Goal: Navigation & Orientation: Find specific page/section

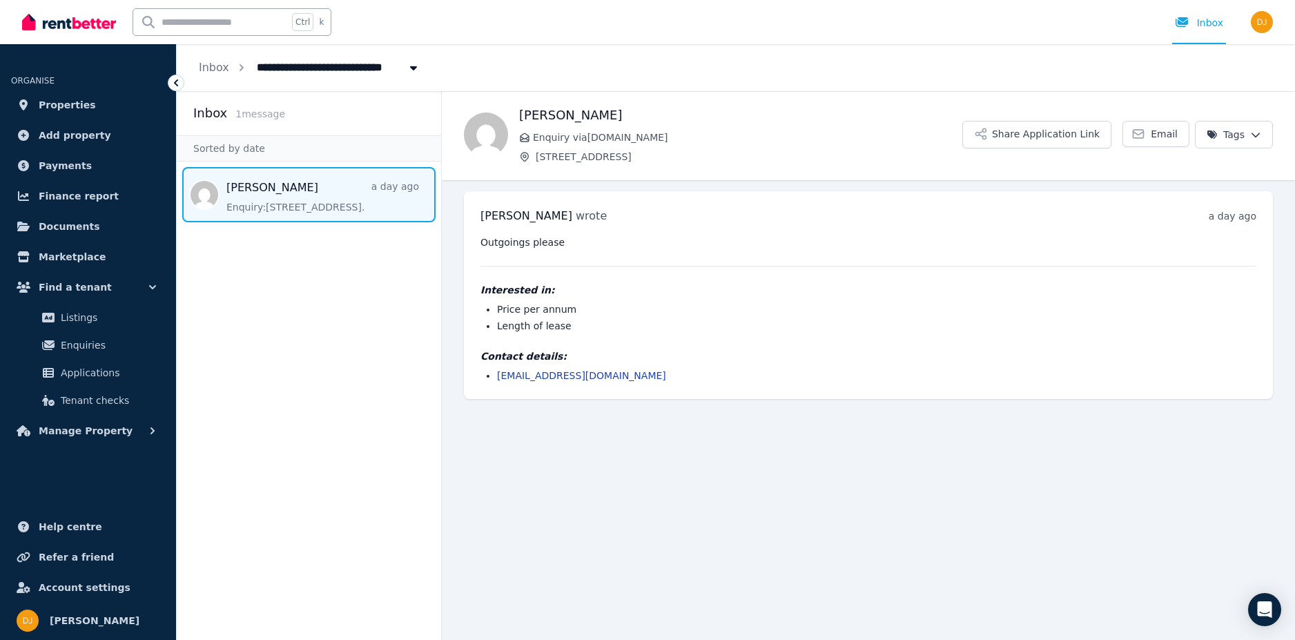
click at [303, 184] on span "Message list" at bounding box center [309, 194] width 264 height 55
click at [69, 425] on span "Manage Property" at bounding box center [86, 430] width 94 height 17
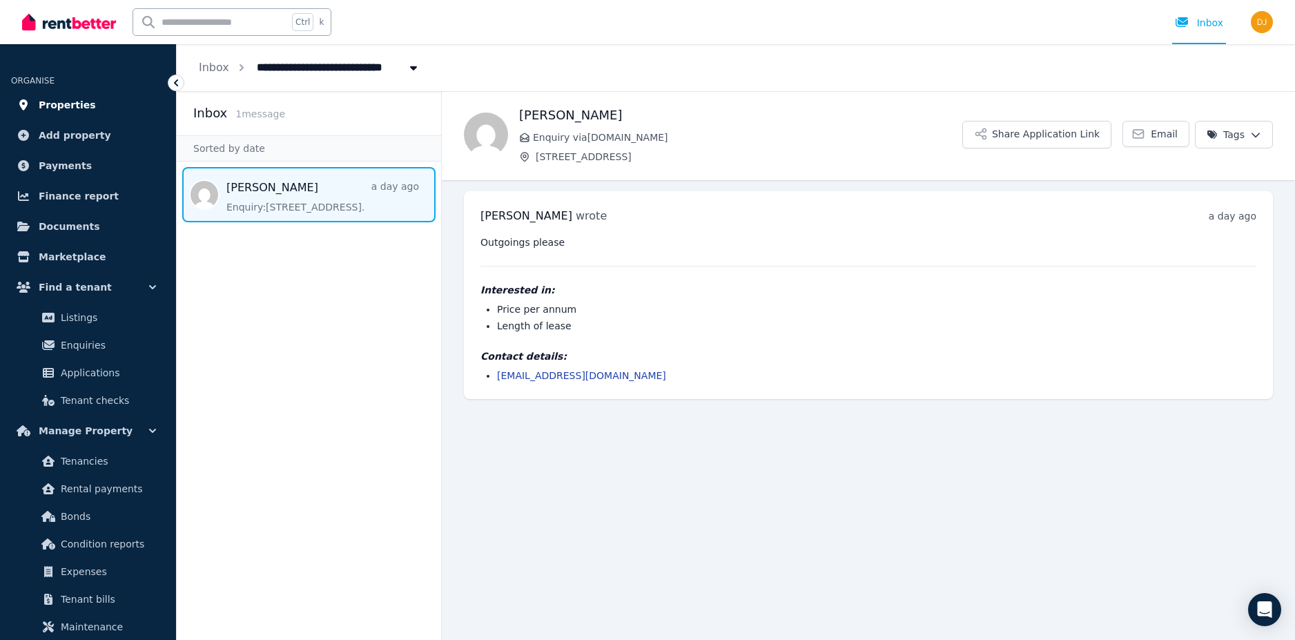
click at [64, 106] on span "Properties" at bounding box center [67, 105] width 57 height 17
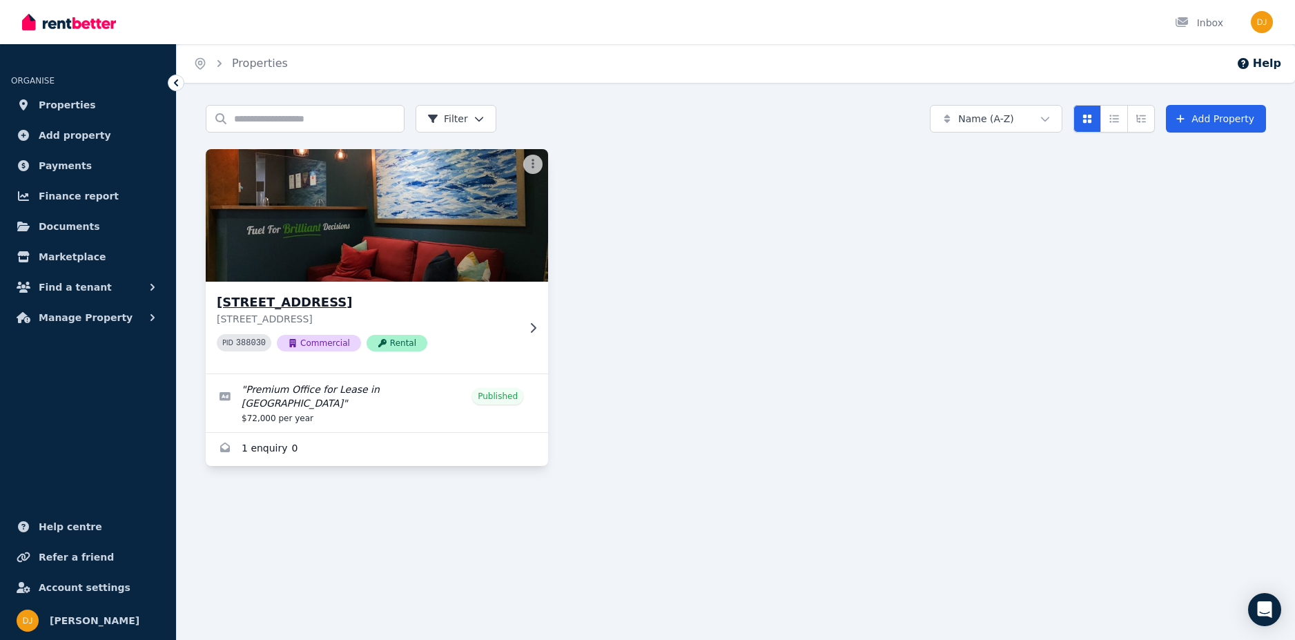
click at [394, 246] on img at bounding box center [377, 215] width 360 height 139
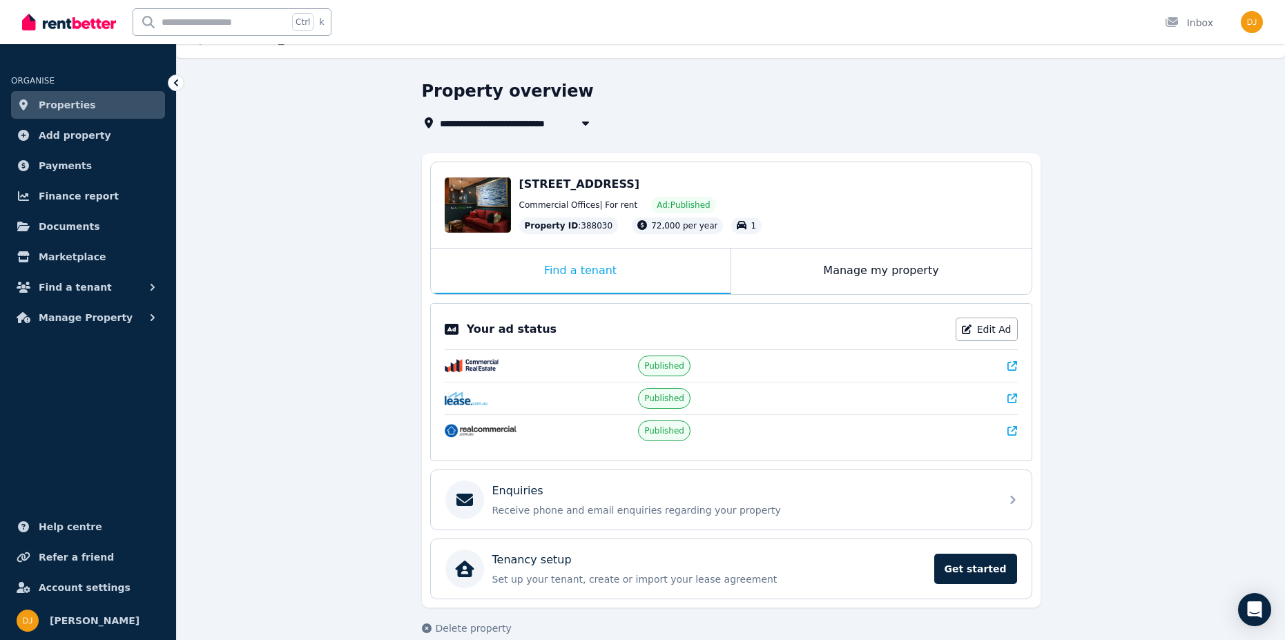
scroll to position [45, 0]
